Goal: Task Accomplishment & Management: Check status

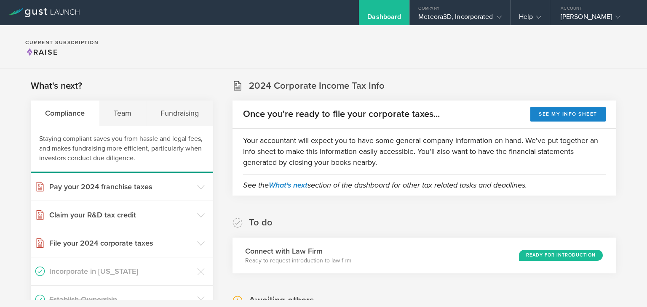
scroll to position [295, 0]
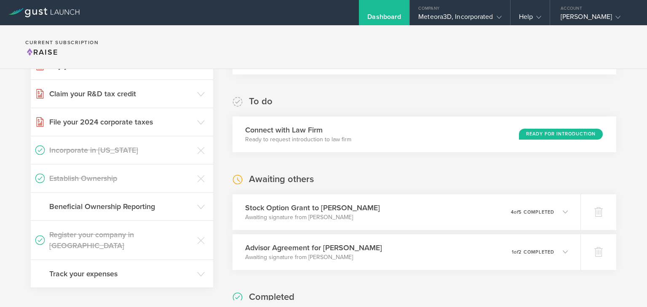
scroll to position [146, 0]
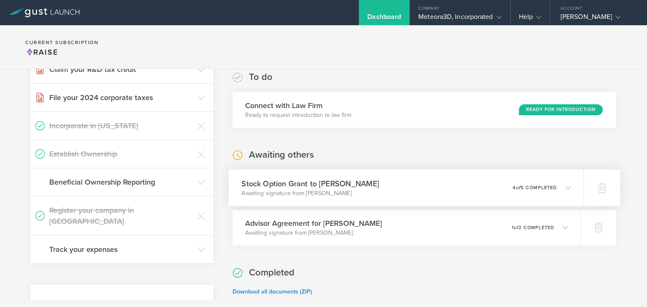
click at [513, 182] on div "0 undeliverable 4 of 5 completed" at bounding box center [541, 188] width 58 height 14
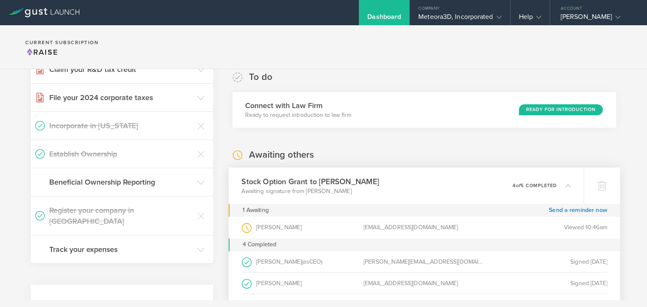
click at [459, 151] on div "Awaiting others Stock Option Grant to John Harrington Awaiting signature from J…" at bounding box center [424, 302] width 384 height 307
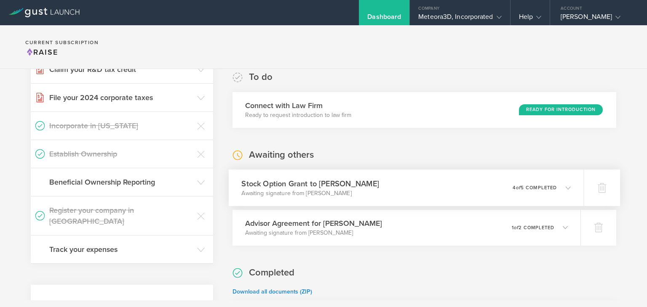
click at [522, 183] on div "0 undeliverable 4 of 5 completed" at bounding box center [541, 188] width 58 height 14
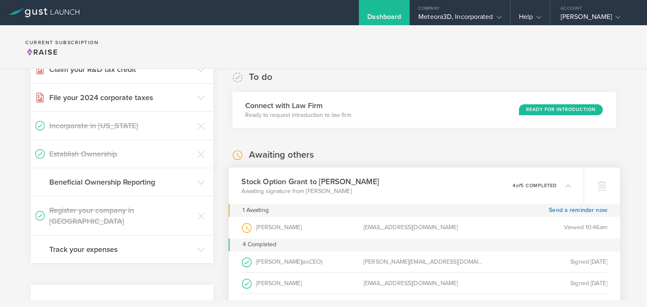
click at [522, 183] on p "4 of 5 completed" at bounding box center [534, 185] width 44 height 5
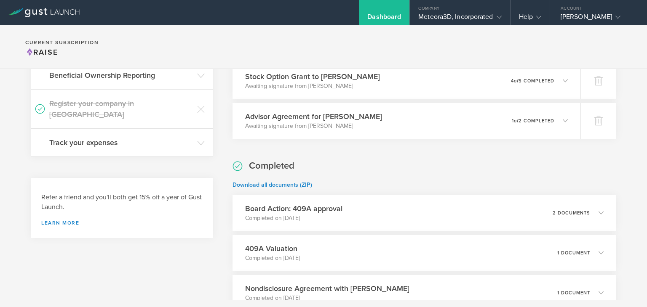
scroll to position [0, 0]
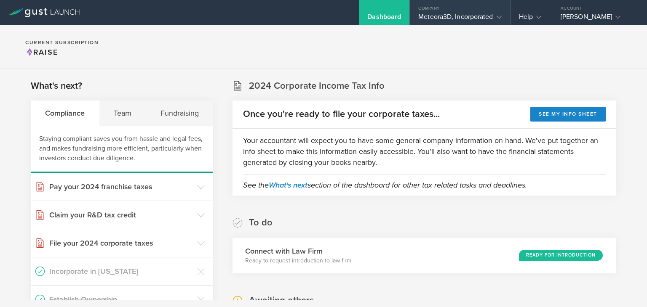
click at [437, 16] on div "Meteora3D, Incorporated" at bounding box center [459, 19] width 83 height 13
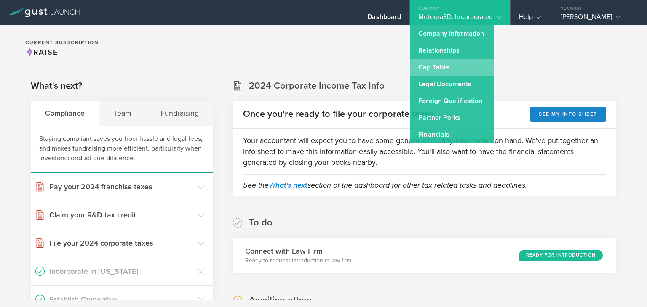
click at [443, 70] on link "Cap Table" at bounding box center [452, 67] width 84 height 17
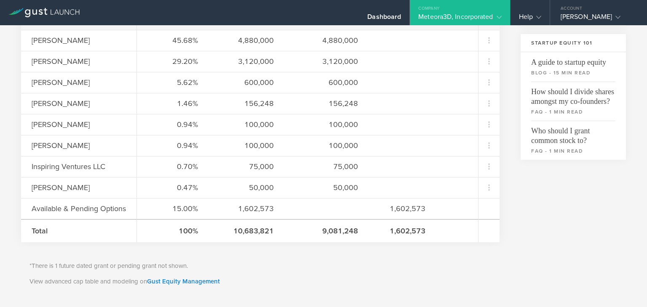
scroll to position [280, 0]
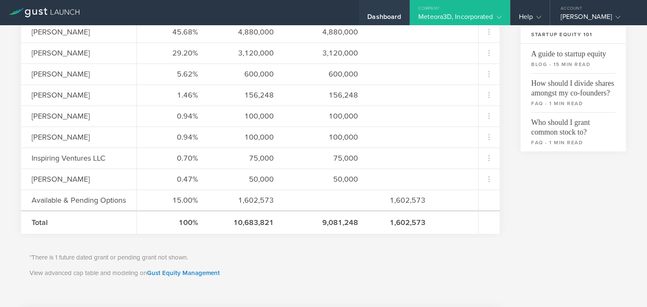
click at [377, 11] on div "Dashboard" at bounding box center [384, 12] width 51 height 25
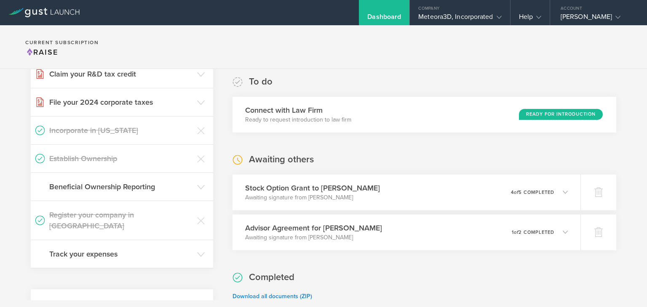
scroll to position [146, 0]
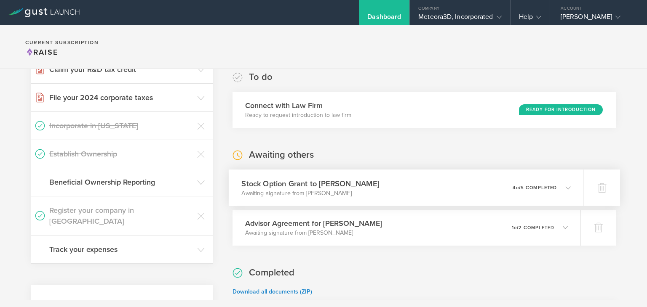
click at [557, 188] on icon at bounding box center [564, 188] width 14 height 8
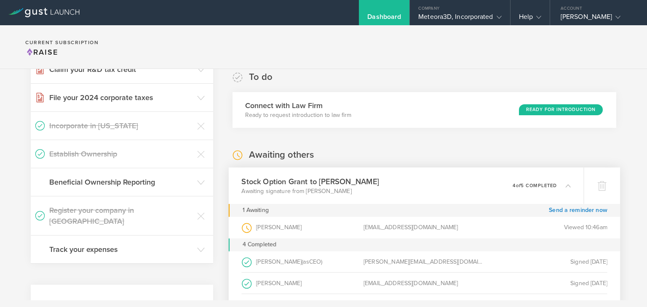
click at [557, 186] on icon at bounding box center [564, 186] width 14 height 8
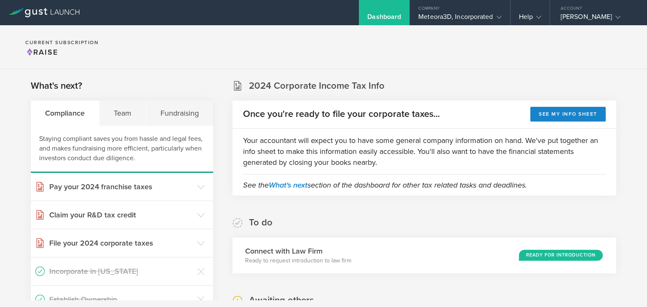
scroll to position [121, 0]
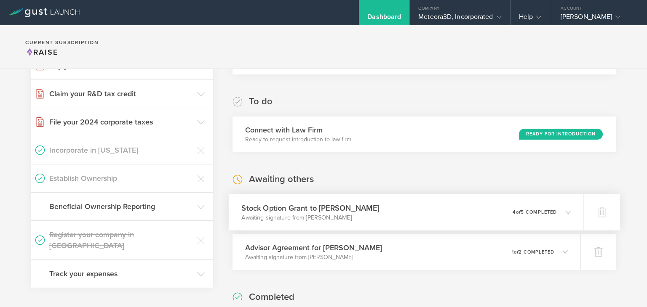
click at [557, 213] on icon at bounding box center [564, 212] width 14 height 8
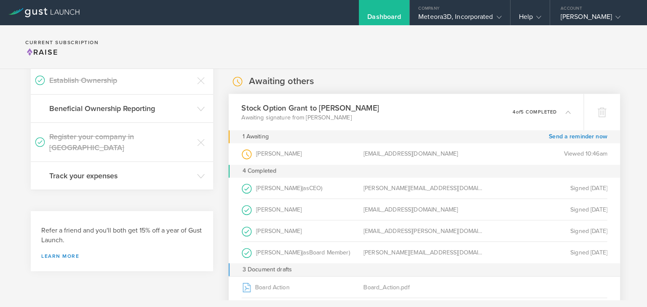
scroll to position [256, 0]
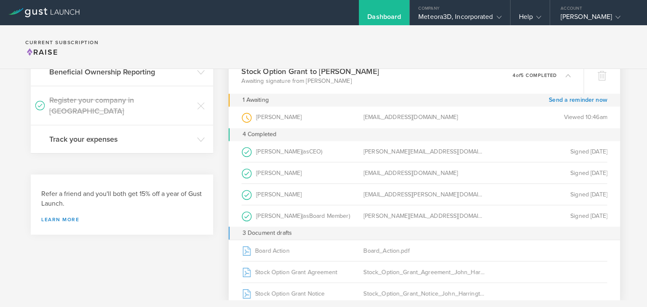
click at [529, 78] on div "0 undeliverable 4 of 5 completed" at bounding box center [541, 75] width 58 height 14
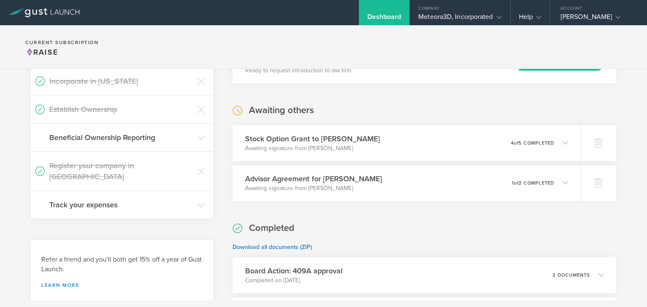
scroll to position [0, 0]
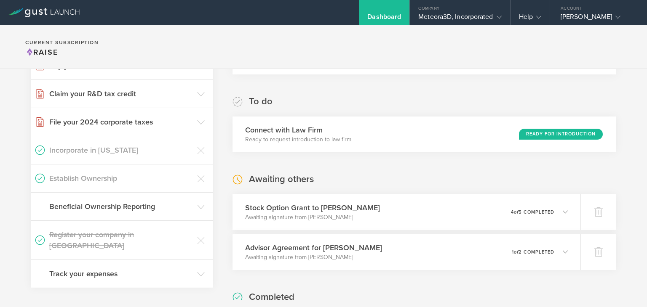
scroll to position [126, 0]
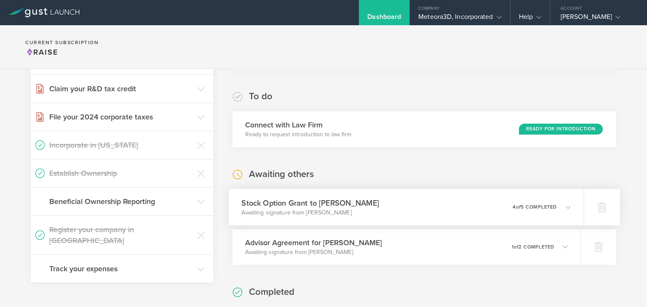
click at [562, 201] on div "0 undeliverable 4 of 5 completed" at bounding box center [541, 207] width 58 height 14
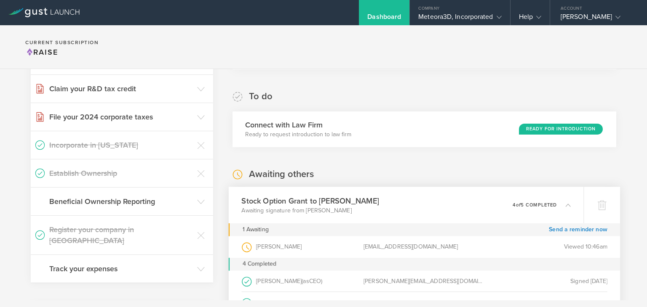
click at [565, 203] on icon at bounding box center [567, 205] width 5 height 5
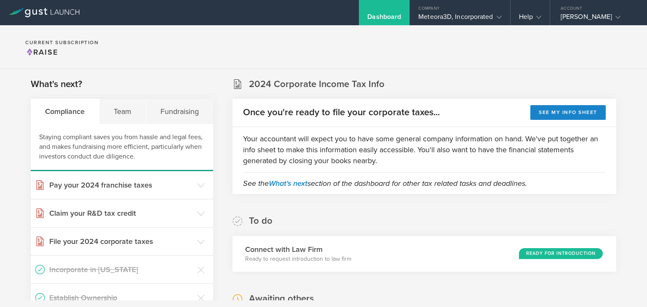
scroll to position [0, 0]
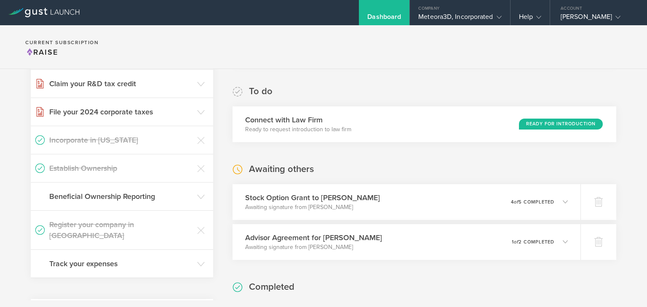
scroll to position [136, 0]
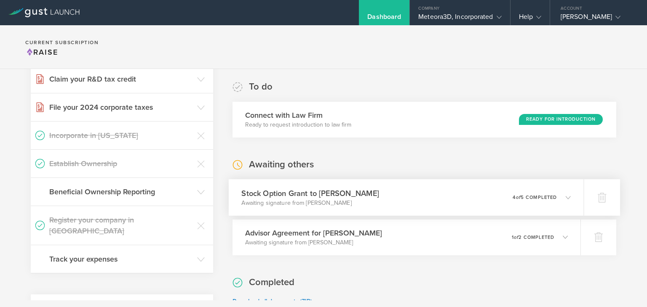
click at [569, 196] on div "Stock Option Grant to [PERSON_NAME] Awaiting signature from [PERSON_NAME] 0 und…" at bounding box center [406, 197] width 355 height 37
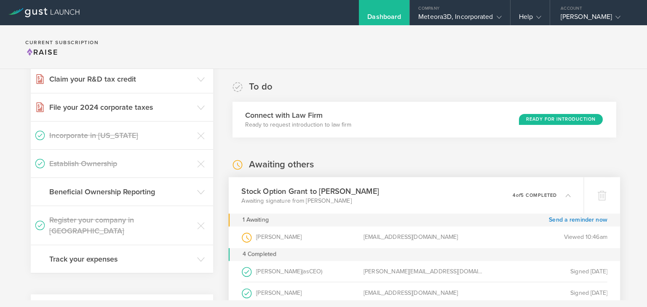
click at [565, 197] on div "Stock Option Grant to [PERSON_NAME] Awaiting signature from [PERSON_NAME] 0 und…" at bounding box center [406, 195] width 355 height 37
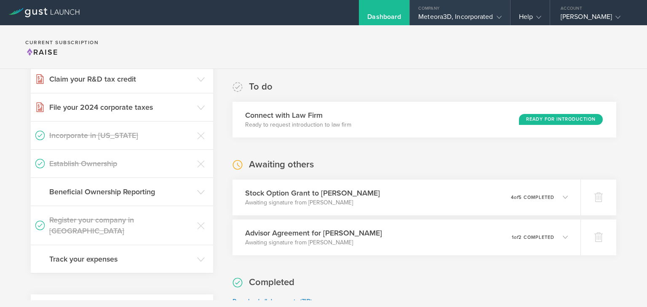
click at [435, 16] on div "Meteora3D, Incorporated" at bounding box center [459, 19] width 83 height 13
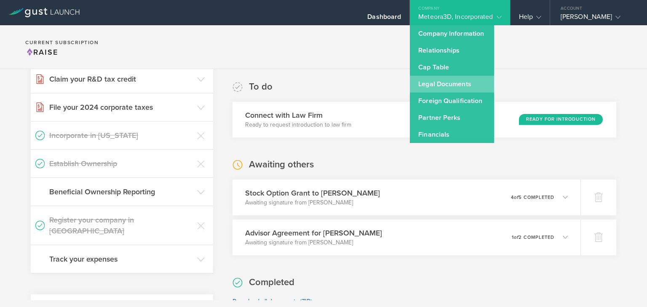
click at [452, 83] on link "Legal Documents" at bounding box center [452, 84] width 84 height 17
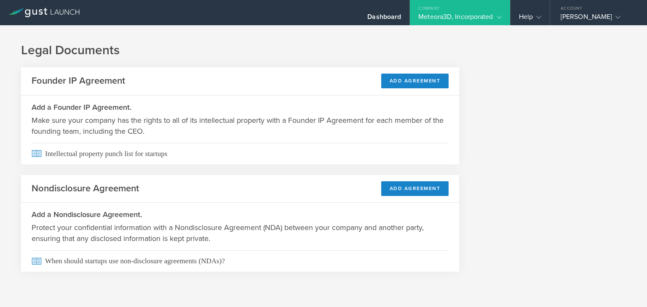
click at [467, 16] on div "Meteora3D, Incorporated" at bounding box center [459, 19] width 83 height 13
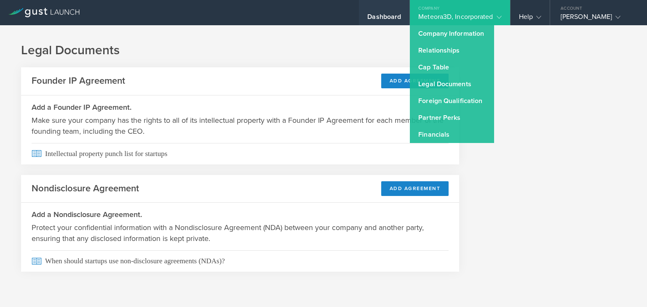
click at [390, 19] on div "Dashboard" at bounding box center [384, 19] width 34 height 13
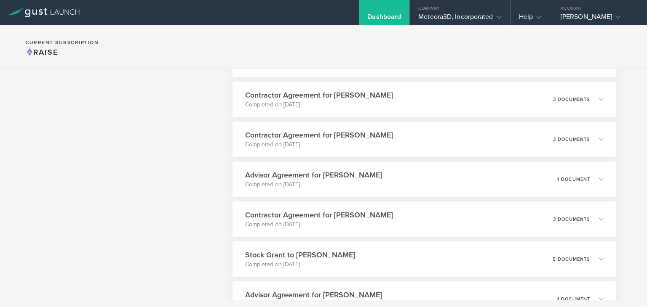
scroll to position [975, 0]
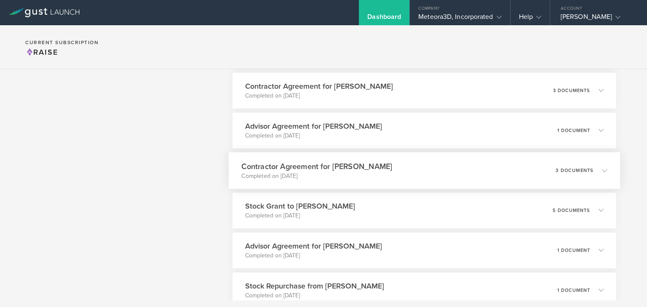
click at [555, 168] on p "3 documents" at bounding box center [574, 170] width 38 height 5
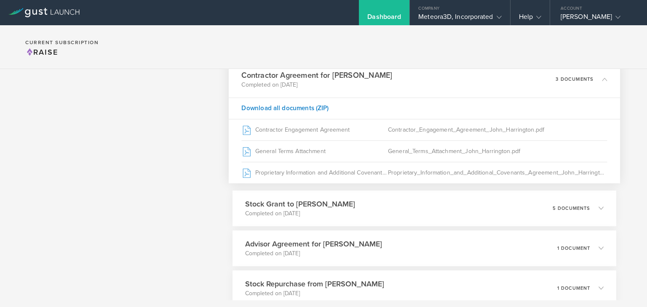
scroll to position [1034, 0]
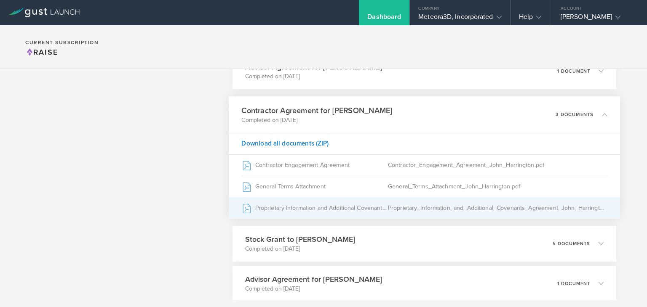
click at [322, 202] on div "Proprietary Information and Additional Covenants Agreement" at bounding box center [314, 207] width 146 height 21
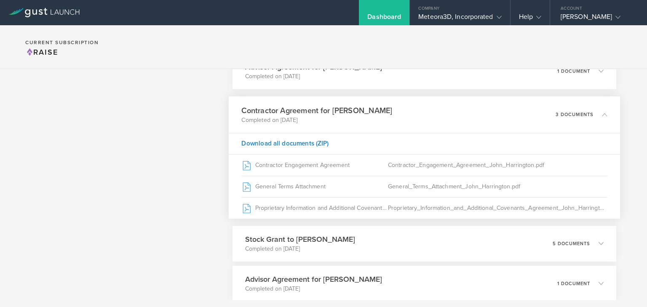
click at [593, 117] on icon at bounding box center [600, 115] width 14 height 8
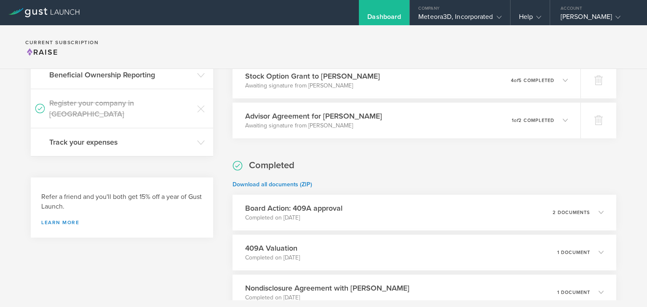
scroll to position [214, 0]
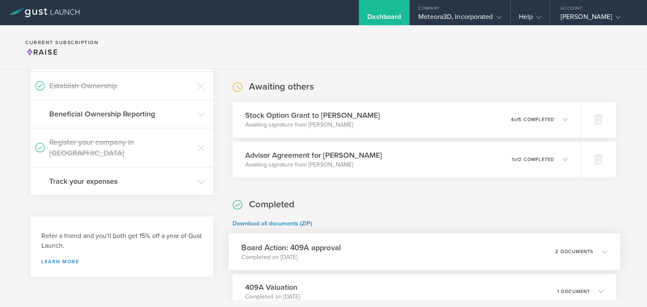
click at [584, 257] on div "2 documents" at bounding box center [581, 252] width 52 height 14
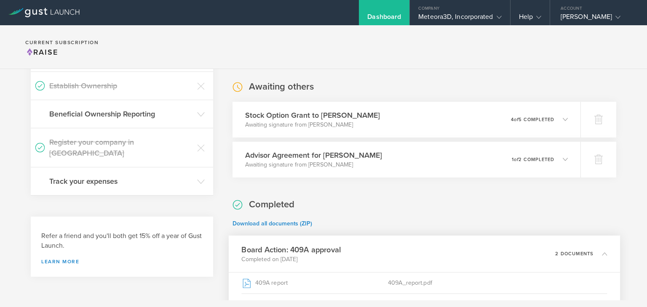
click at [584, 257] on div "2 documents" at bounding box center [581, 254] width 52 height 14
click at [514, 122] on div "0 undeliverable 4 of 5 completed" at bounding box center [541, 119] width 58 height 14
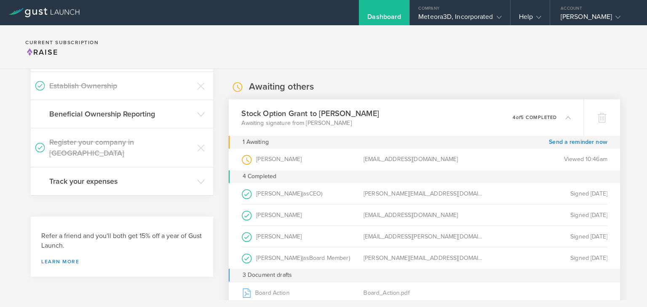
click at [514, 122] on div "0 undeliverable 4 of 5 completed" at bounding box center [541, 117] width 58 height 14
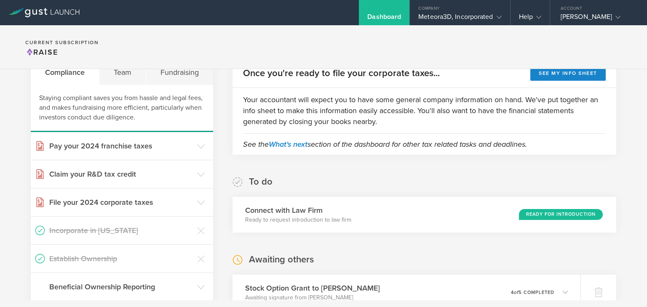
scroll to position [0, 0]
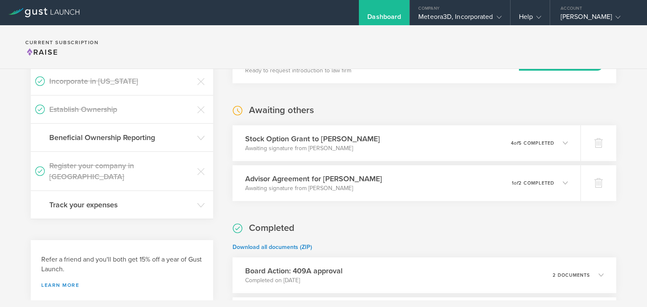
scroll to position [200, 0]
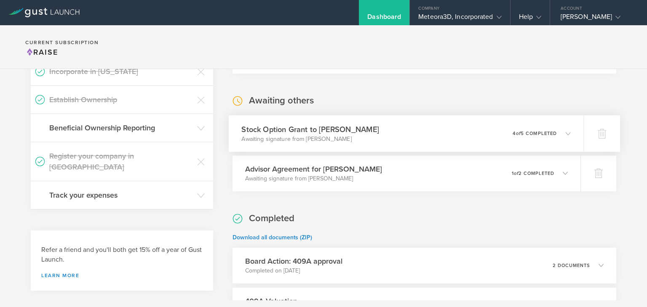
click at [565, 132] on icon at bounding box center [567, 133] width 5 height 5
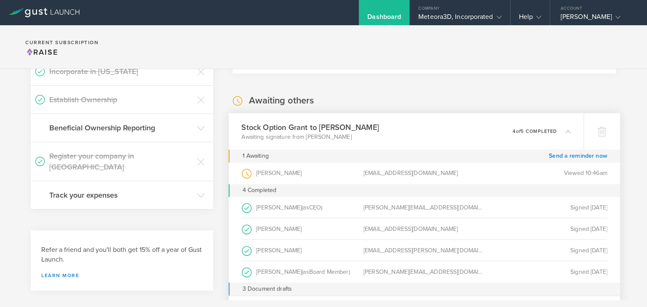
click at [565, 132] on icon at bounding box center [567, 131] width 5 height 5
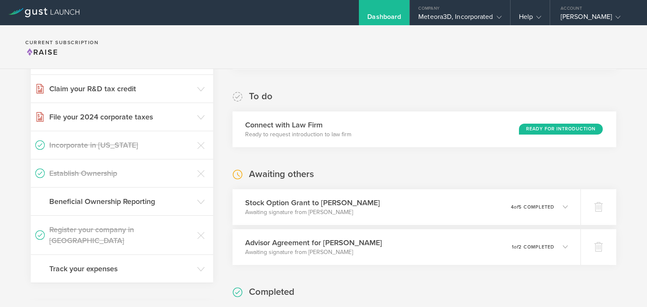
scroll to position [160, 0]
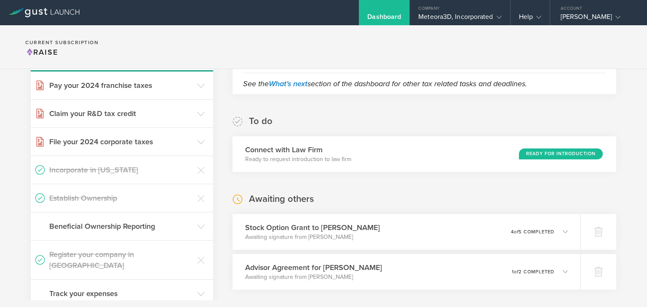
scroll to position [180, 0]
